Goal: Transaction & Acquisition: Book appointment/travel/reservation

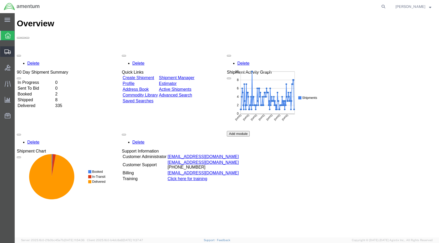
click at [0, 0] on span "Create Shipment" at bounding box center [0, 0] width 0 height 0
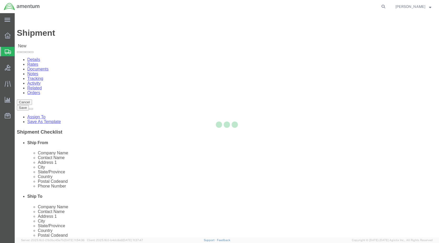
select select
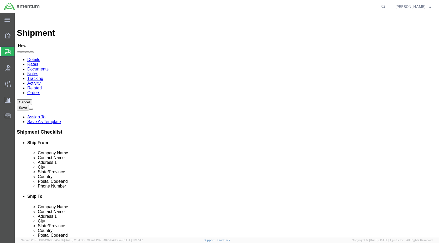
scroll to position [972, 0]
select select "49918"
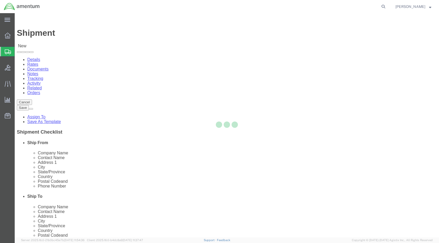
select select "WA"
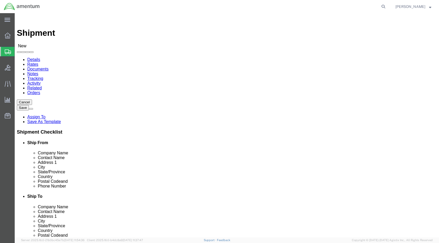
scroll to position [1025, 0]
select select "49940"
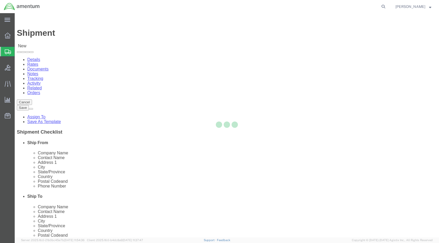
select select "[GEOGRAPHIC_DATA]"
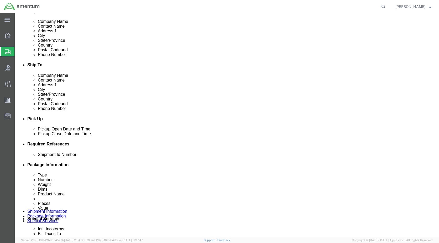
click div "[DATE] 10:00 AM"
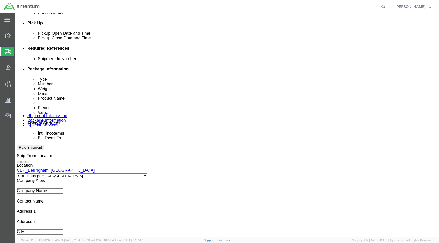
type input "3:00 PM"
click button "Apply"
click input "text"
type input "6118.03.03.2219.000.WBE.0000"
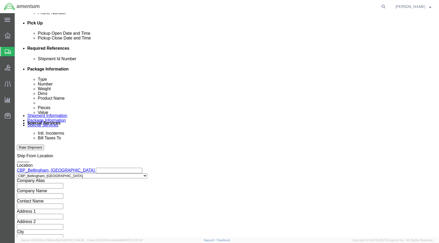
click button "Add reference"
click select "Select Account Type Activity ID Airline Appointment Number ASN Batch Request # …"
select select "DEPT"
click select "Select Account Type Activity ID Airline Appointment Number ASN Batch Request # …"
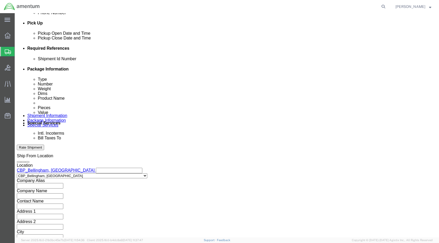
click div "Select Account Type Activity ID Airline Appointment Number ASN Batch Request # …"
click input "text"
type input "CBP"
click button "Add reference"
click select "Select Account Type Activity ID Airline Appointment Number ASN Batch Request # …"
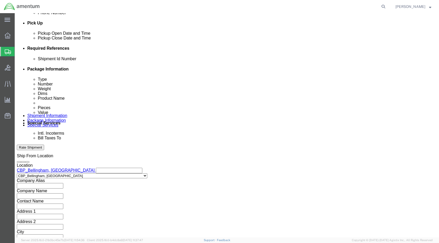
select select "CUSTREF"
click select "Select Account Type Activity ID Airline Appointment Number ASN Batch Request # …"
click input "text"
type input "324775"
click button "Continue"
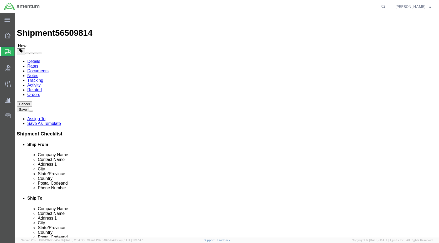
click select "Select BCK Boxes Bale(s) Basket(s) Bolt(s) Bottle(s) Buckets Bulk Bundle(s) Can…"
select select "SBX"
click select "Select BCK Boxes Bale(s) Basket(s) Bolt(s) Bottle(s) Buckets Bulk Bundle(s) Can…"
type input "12.25"
type input "11.00"
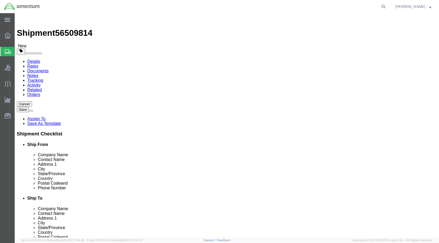
type input "1.50"
click input "0.00"
type input "1.00"
click link "Add Content"
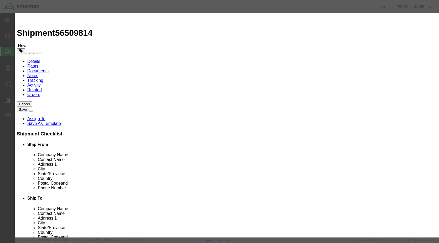
paste input "Clogging Indicator"
type input "Clogging Indicator"
type input "1"
type input "500.00"
click button "Save & Close"
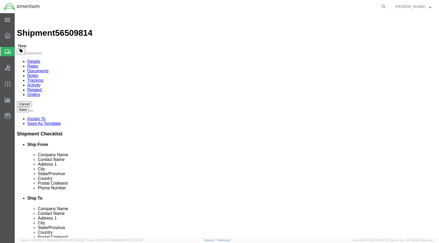
click button "Rate Shipment"
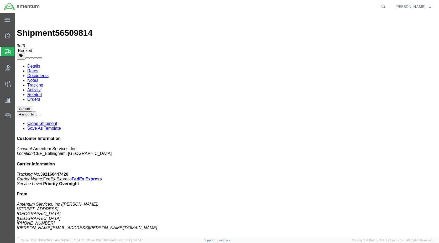
drag, startPoint x: 184, startPoint y: 92, endPoint x: 152, endPoint y: 118, distance: 40.8
click at [34, 64] on link "Details" at bounding box center [33, 66] width 13 height 4
click link "Schedule pickup request"
click at [0, 0] on span "Create Shipment" at bounding box center [0, 0] width 0 height 0
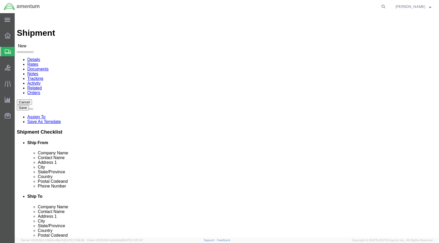
scroll to position [893, 0]
select select "49918"
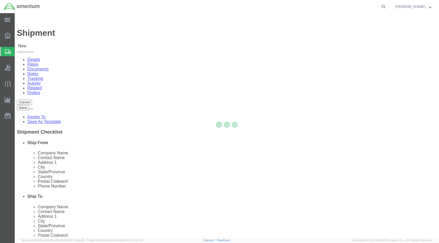
select select "WA"
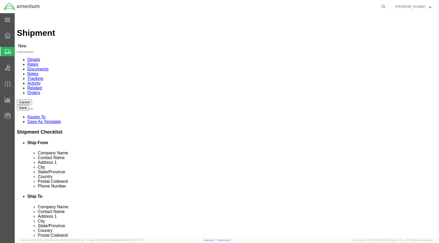
scroll to position [1077, 0]
select select "49945"
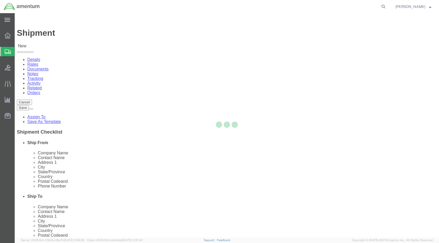
select select "[GEOGRAPHIC_DATA]"
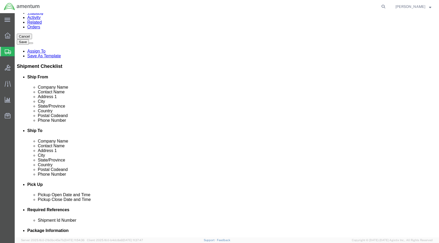
scroll to position [131, 0]
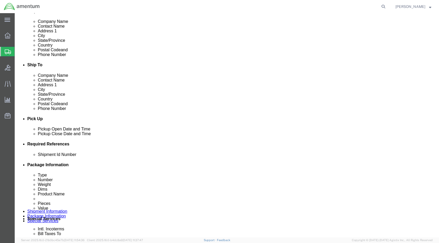
click div "[DATE] 10:00 AM"
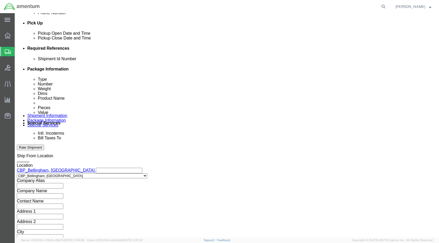
type input "3:00 PM"
click button "Apply"
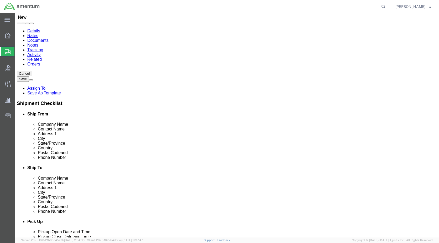
scroll to position [17, 0]
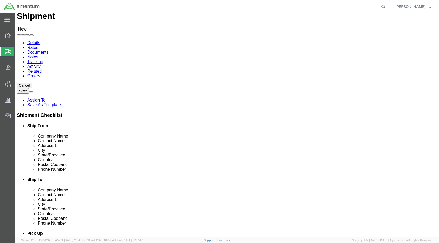
click input "text"
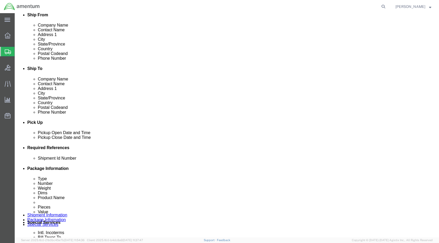
scroll to position [148, 0]
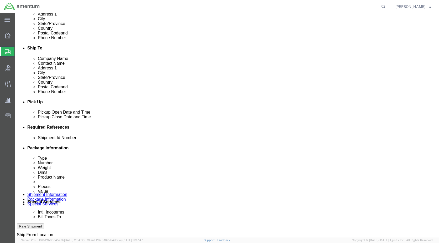
click input "text"
type input "6118.03.03.2219.000.WBE.0000"
click button "Add reference"
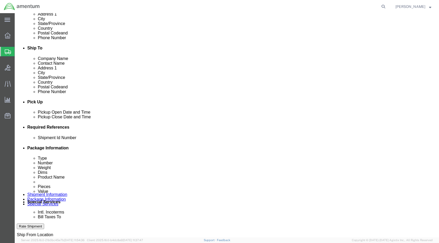
click select "Select Account Type Activity ID Airline Appointment Number ASN Batch Request # …"
select select "DEPT"
click select "Select Account Type Activity ID Airline Appointment Number ASN Batch Request # …"
click input "text"
type input "CBP"
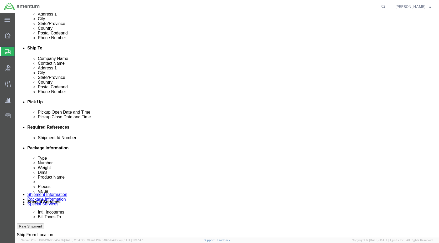
click div "Add reference"
click button "Add reference"
click select "Select Account Type Activity ID Airline Appointment Number ASN Batch Request # …"
select select "CUSTREF"
click select "Select Account Type Activity ID Airline Appointment Number ASN Batch Request # …"
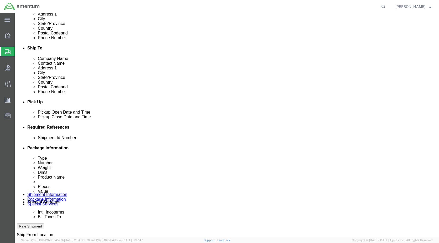
click input "text"
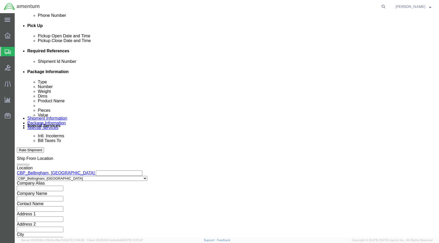
scroll to position [227, 0]
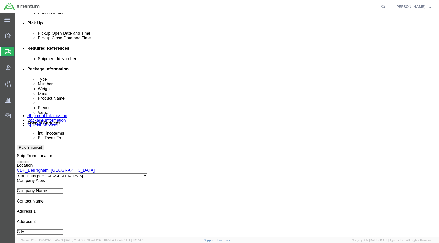
type input "E [PERSON_NAME] TOOLBOX"
click button "Continue"
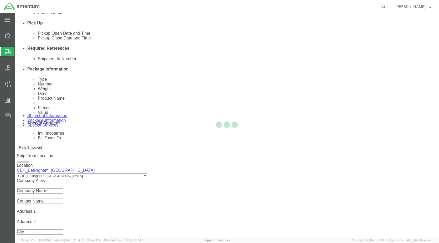
scroll to position [0, 0]
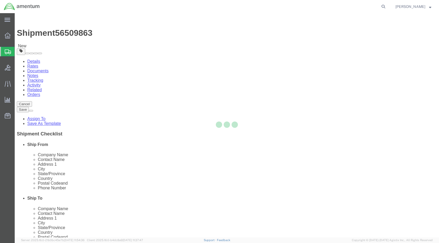
select select "CBOX"
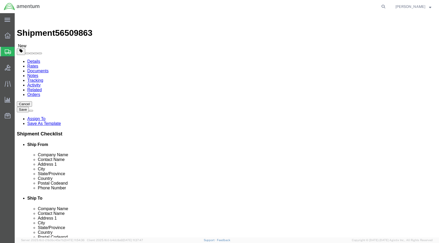
click input "text"
type input "23"
type input "11"
click input "11"
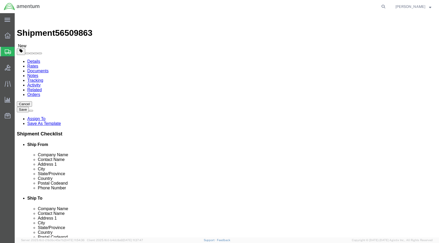
type input "15"
type input "36.00"
click link "Add Content"
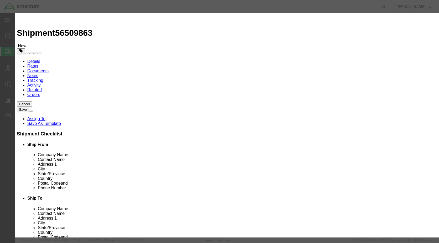
click input "text"
type input "T"
type input "TDY TOOLS"
select select "US"
type input "1"
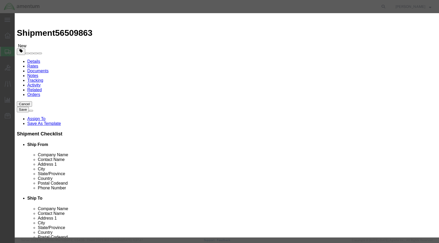
type input "3500.00"
click button "Save & Close"
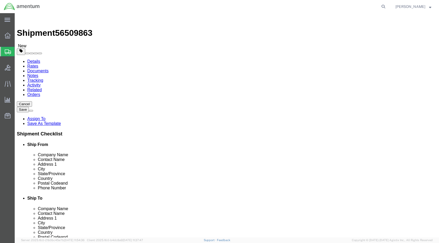
click button "Rate Shipment"
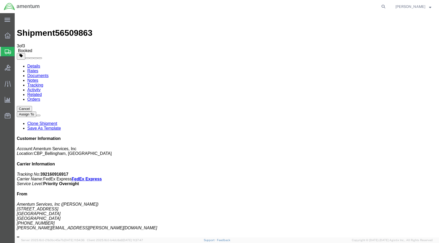
drag, startPoint x: 185, startPoint y: 95, endPoint x: 154, endPoint y: 178, distance: 88.0
